Goal: Register for event/course

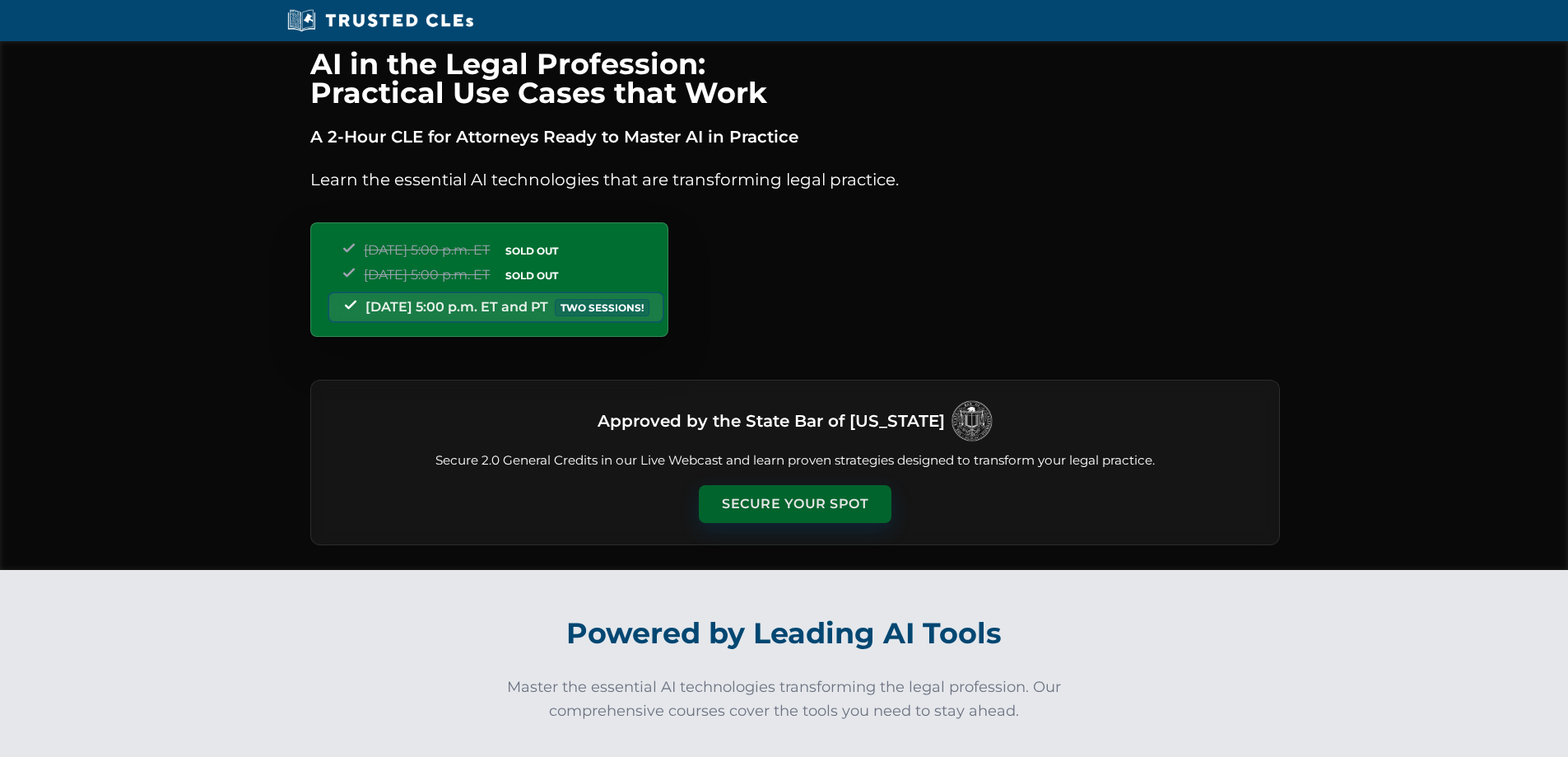
click at [798, 509] on button "Secure Your Spot" at bounding box center [795, 504] width 192 height 38
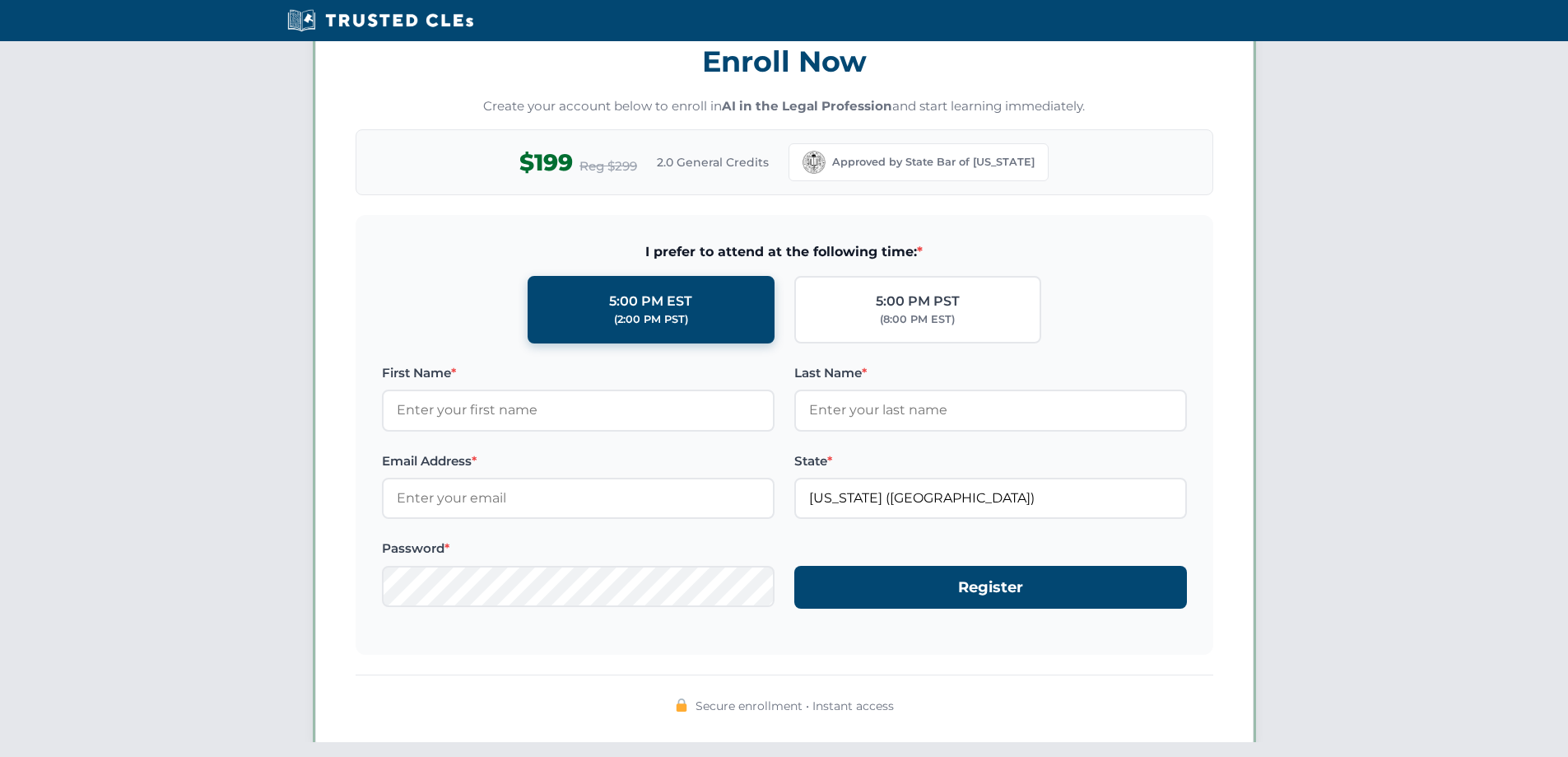
scroll to position [1427, 0]
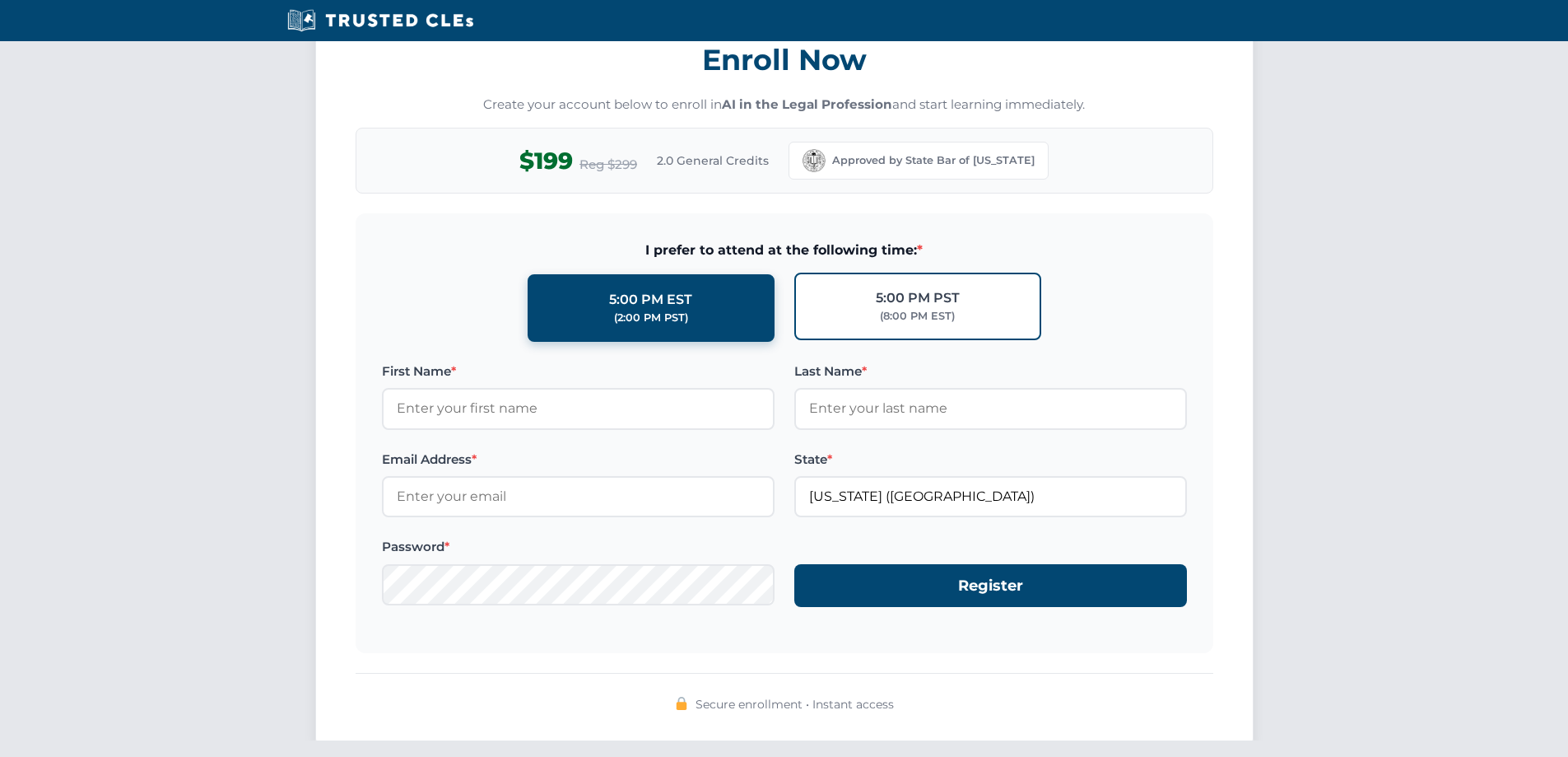
click at [907, 301] on div "5:00 PM PST" at bounding box center [917, 298] width 84 height 21
click at [0, 0] on input "5:00 PM PST (8:00 PM EST)" at bounding box center [0, 0] width 0 height 0
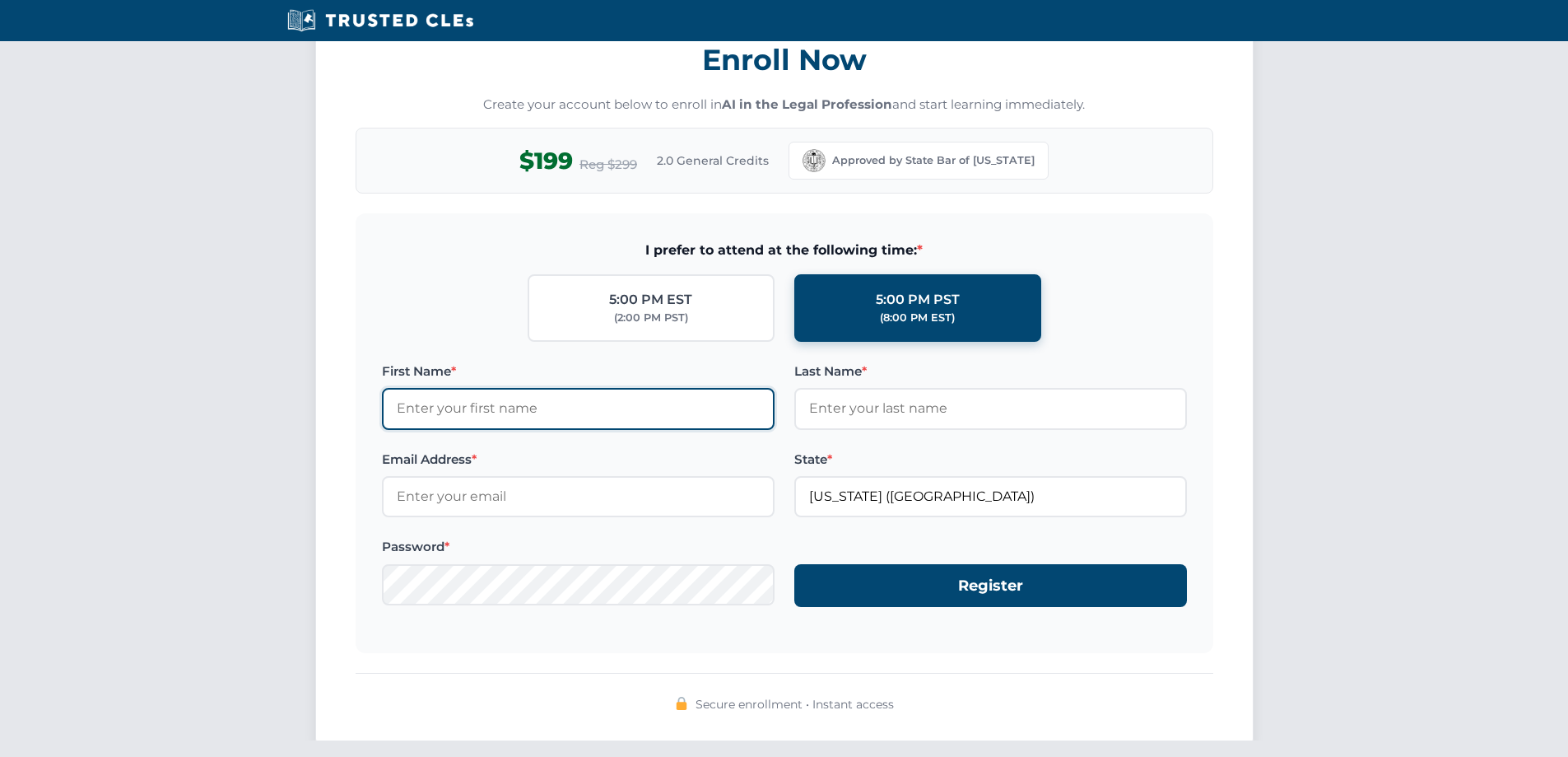
click at [514, 412] on input "First Name *" at bounding box center [578, 408] width 392 height 42
type input "[PERSON_NAME]"
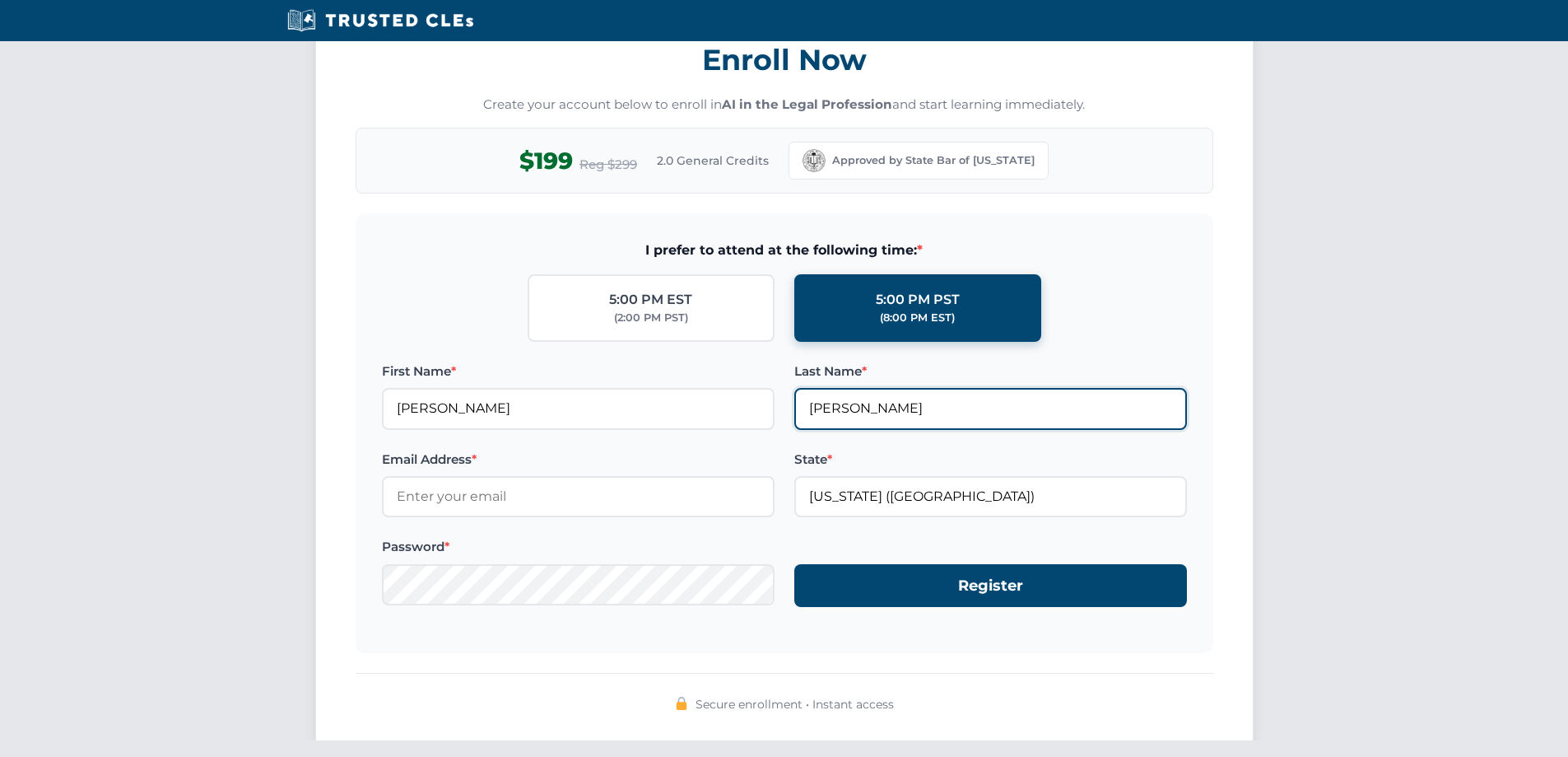
type input "[EMAIL_ADDRESS][DOMAIN_NAME]"
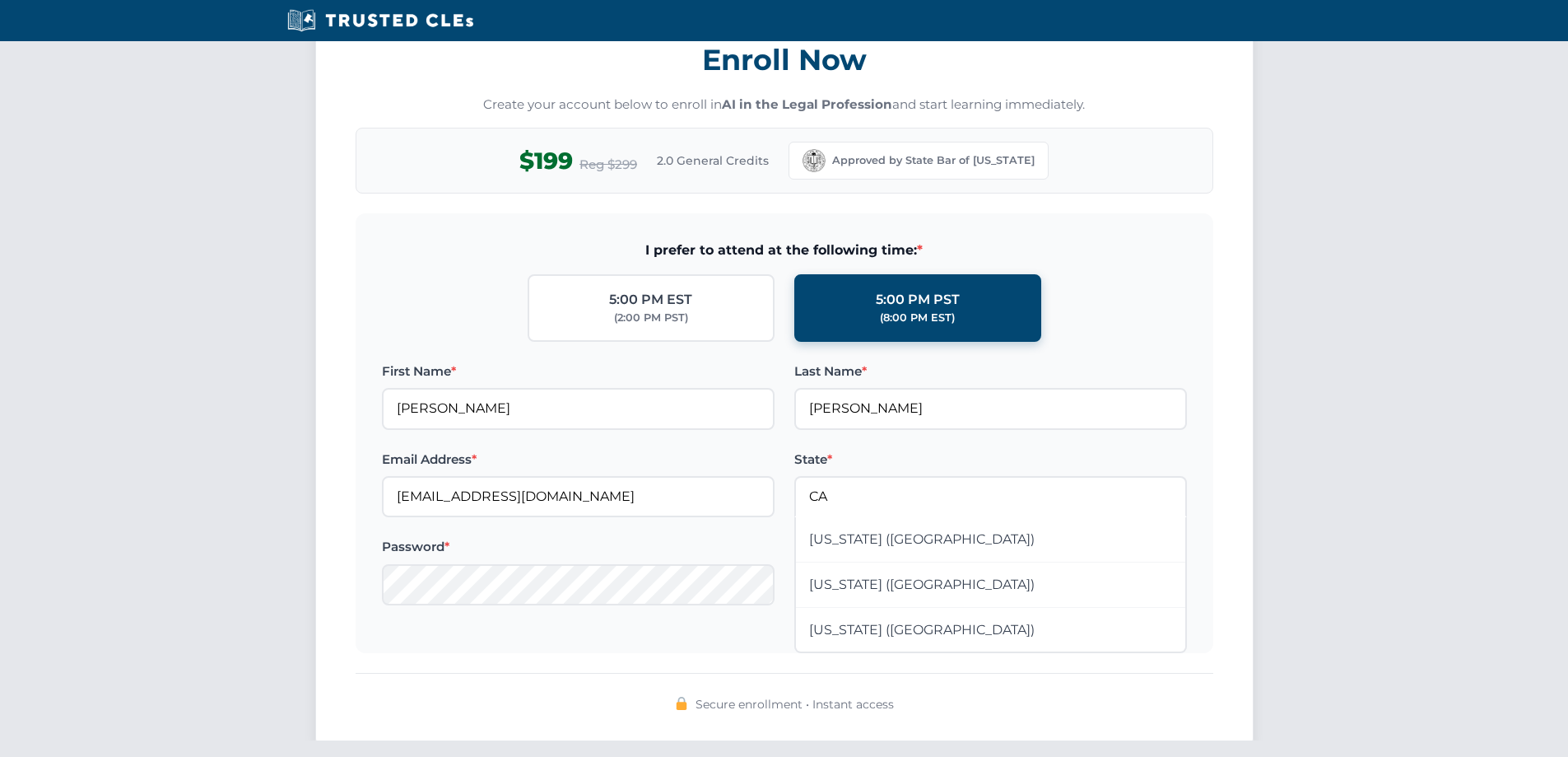
type input "California (CA)"
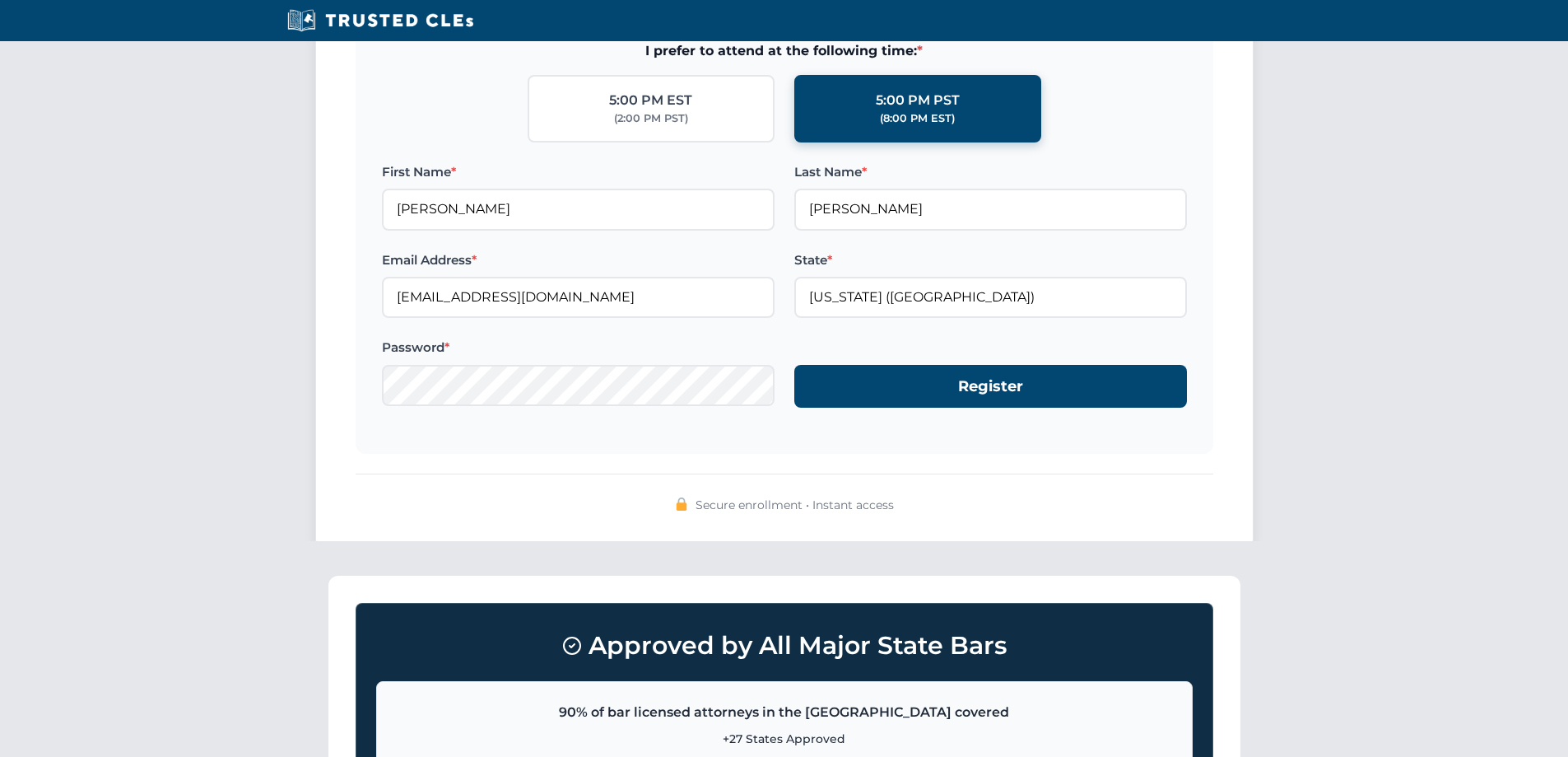
scroll to position [1620, 0]
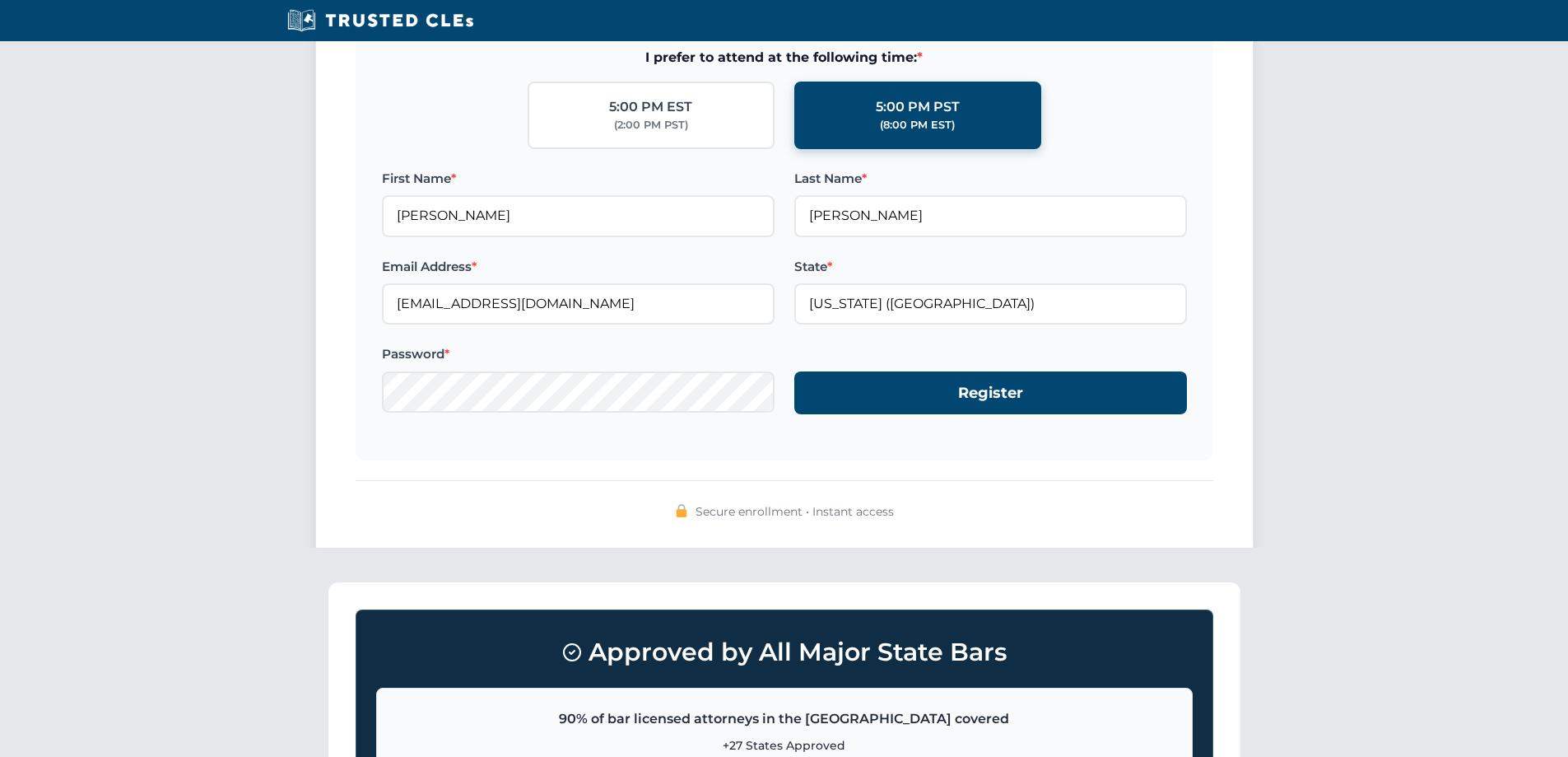
click at [979, 465] on div "Enroll Now Create your account below to enroll in AI in the Legal Profession an…" at bounding box center [784, 181] width 938 height 748
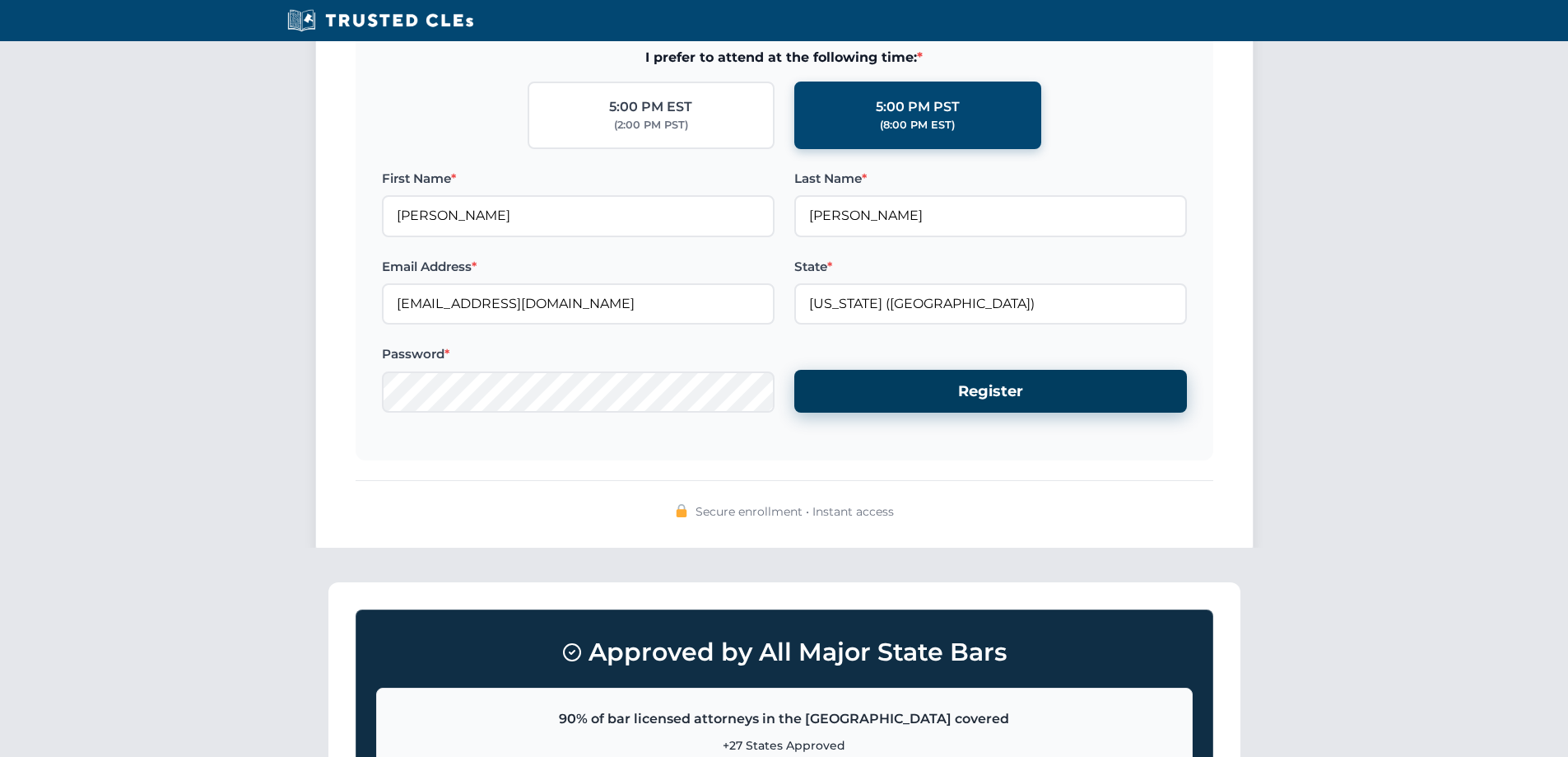
click at [1009, 395] on button "Register" at bounding box center [990, 391] width 392 height 43
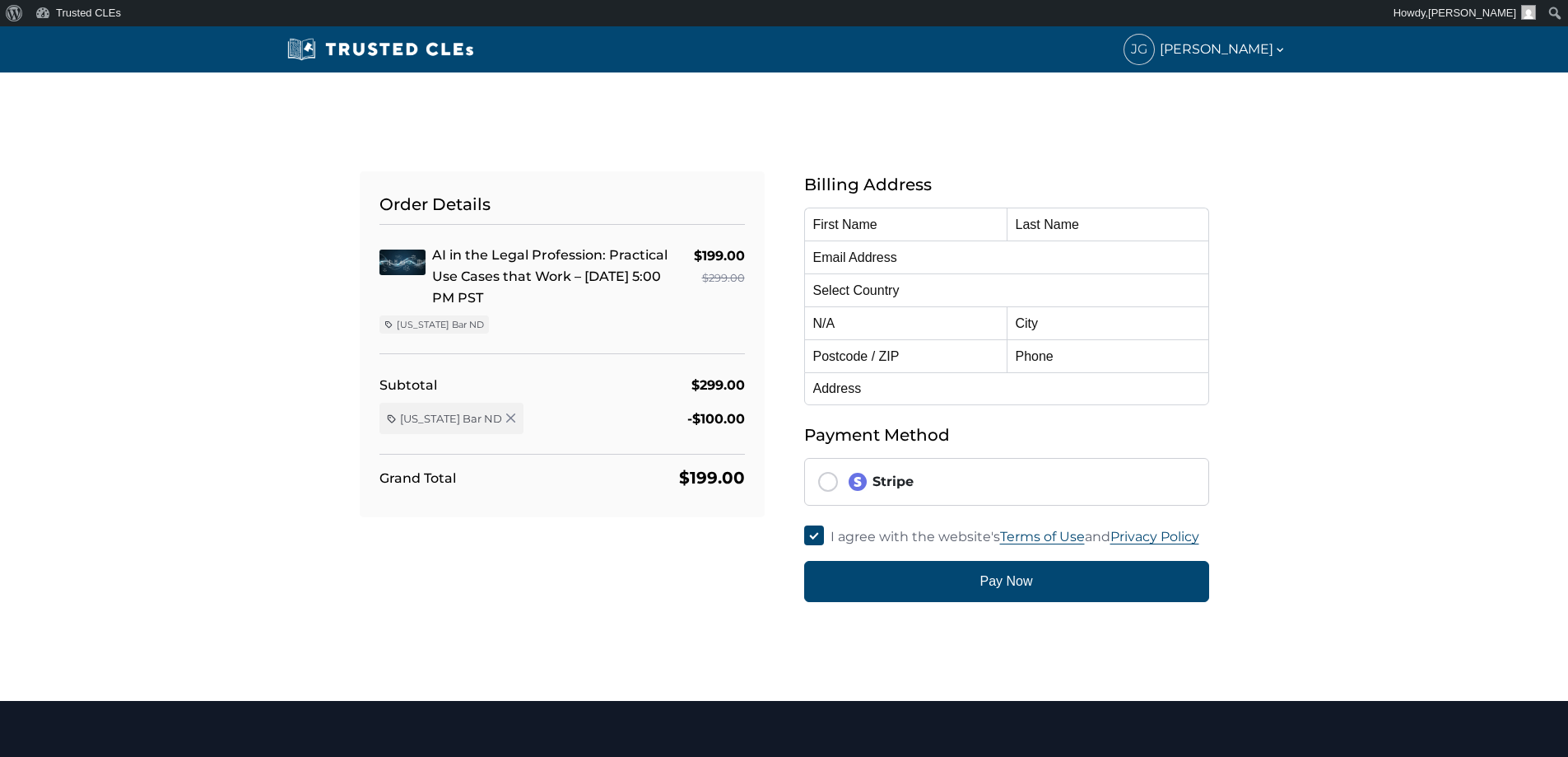
type input "[PERSON_NAME]"
type input "[EMAIL_ADDRESS][DOMAIN_NAME]"
select select "[GEOGRAPHIC_DATA]"
radio input "true"
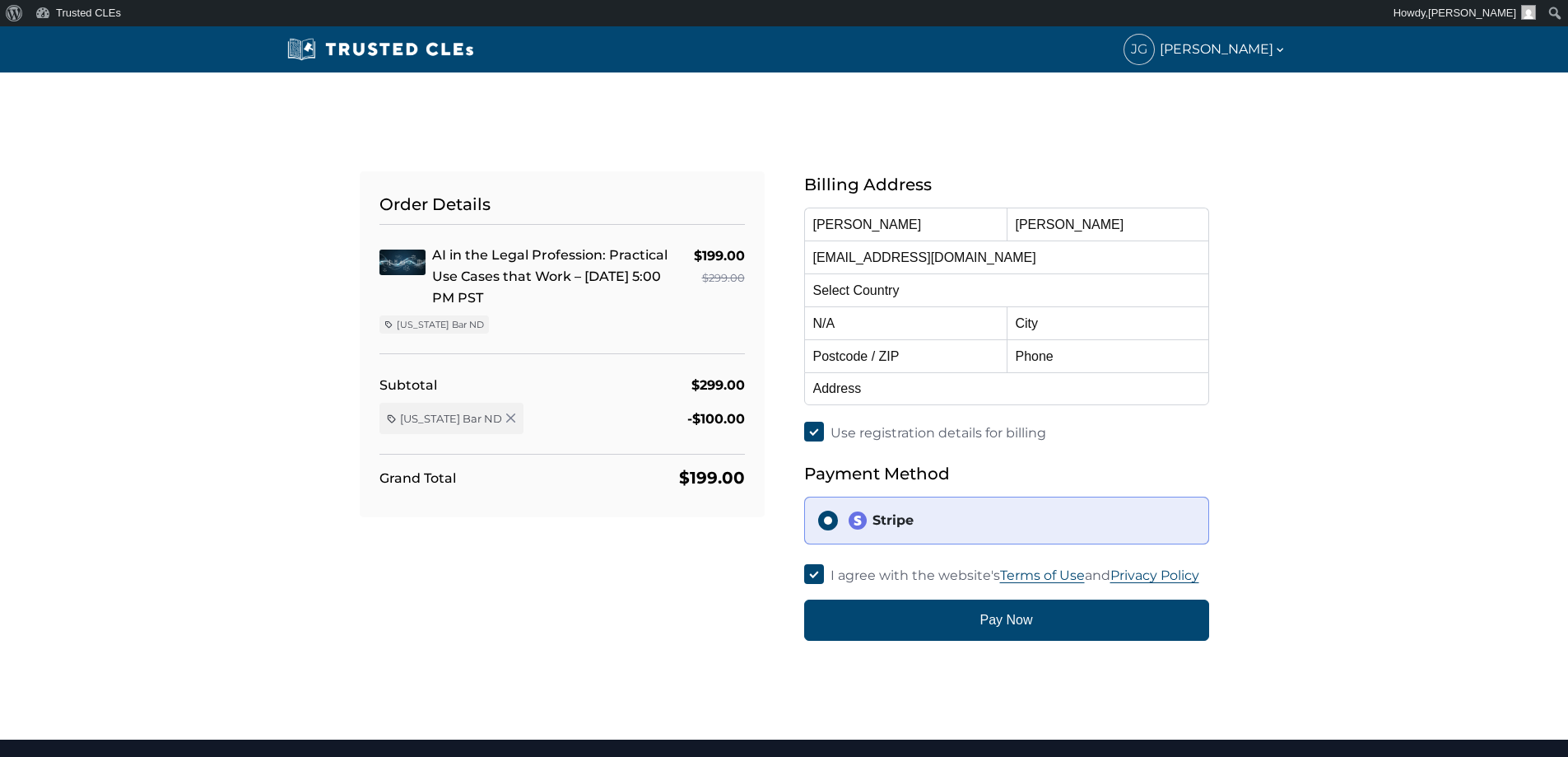
select select "[US_STATE]"
click at [987, 360] on input "text" at bounding box center [905, 355] width 203 height 33
type input "90212"
type input "[PERSON_NAME][GEOGRAPHIC_DATA]"
type input "[STREET_ADDRESS]"
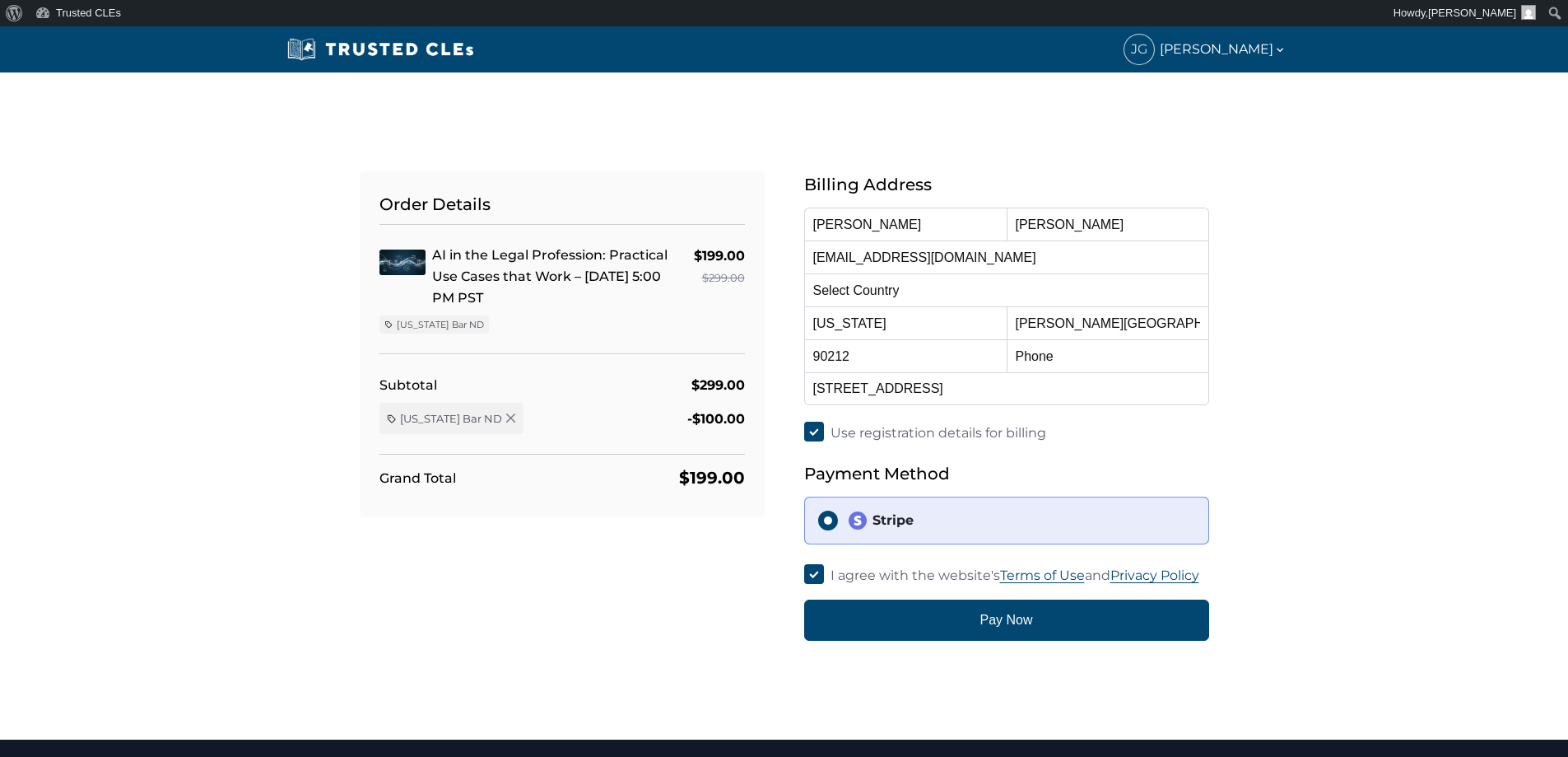
click at [1227, 410] on div "Billing Address First Name [PERSON_NAME] Last Name [PERSON_NAME] Email Address …" at bounding box center [1007, 406] width 444 height 470
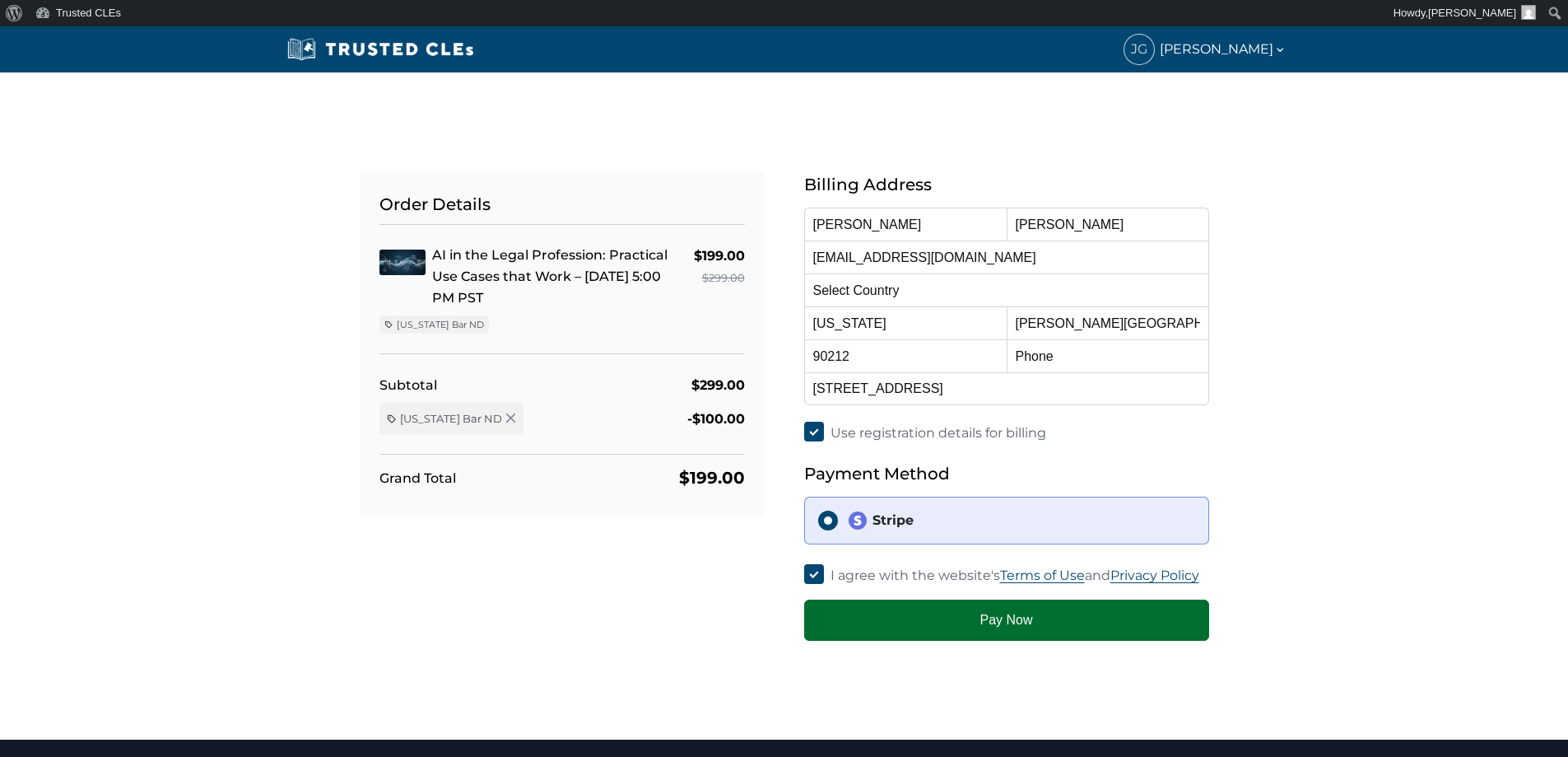
click at [1026, 622] on button "Pay Now" at bounding box center [1007, 620] width 405 height 42
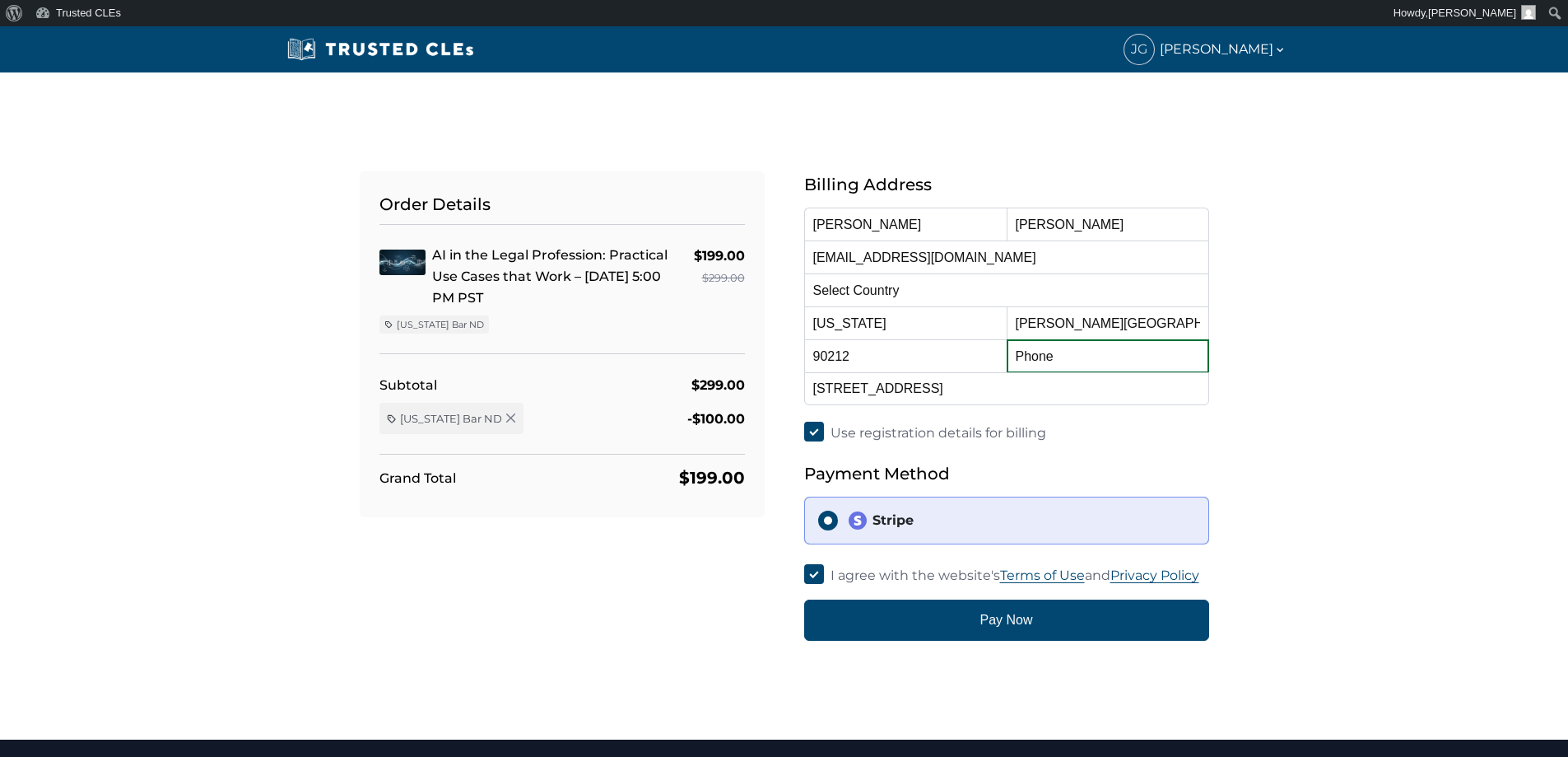
click at [1081, 342] on input "text" at bounding box center [1108, 355] width 203 height 33
type input "8182698032"
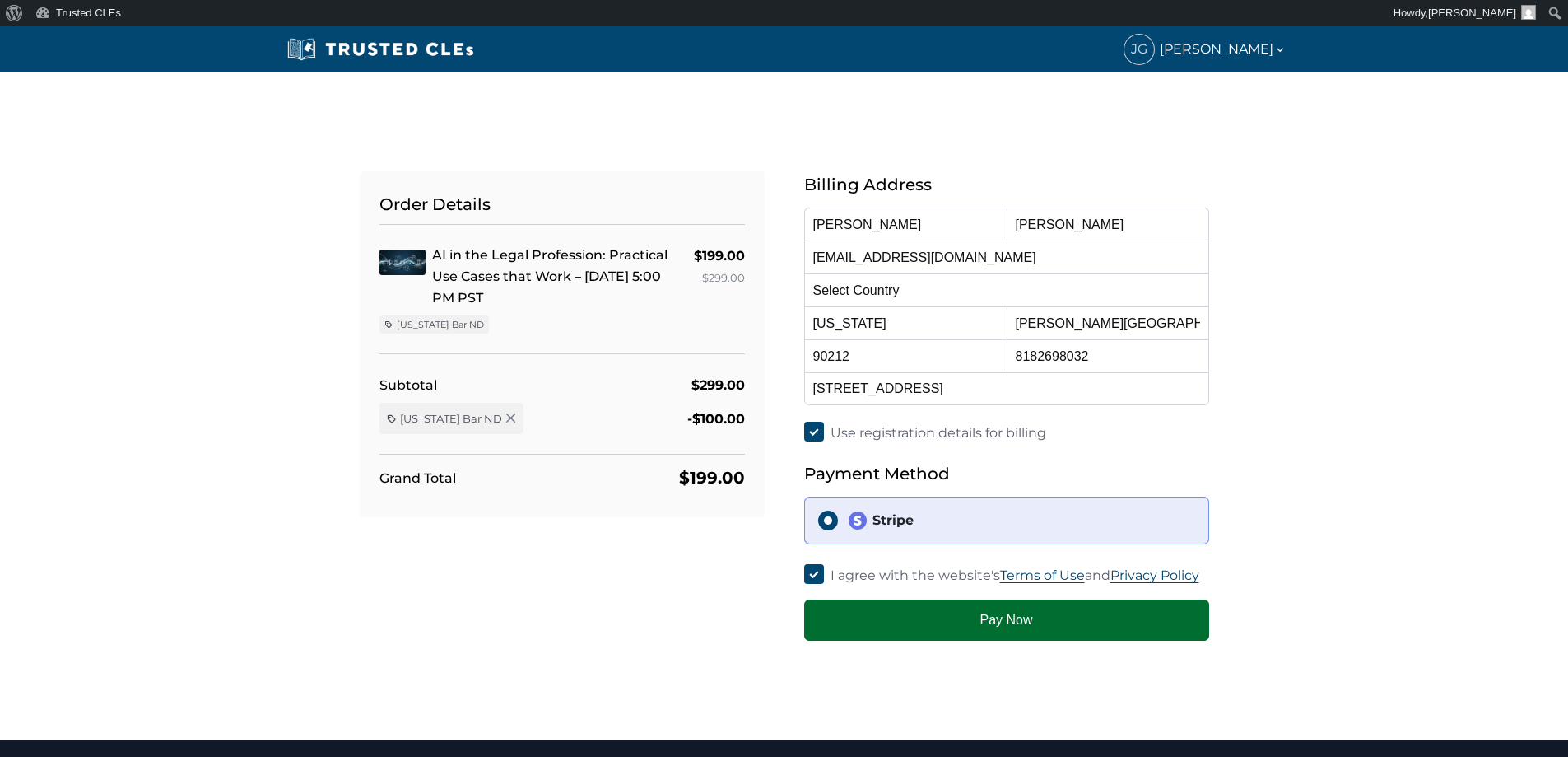
click at [998, 625] on button "Pay Now" at bounding box center [1007, 620] width 405 height 42
